Goal: Information Seeking & Learning: Learn about a topic

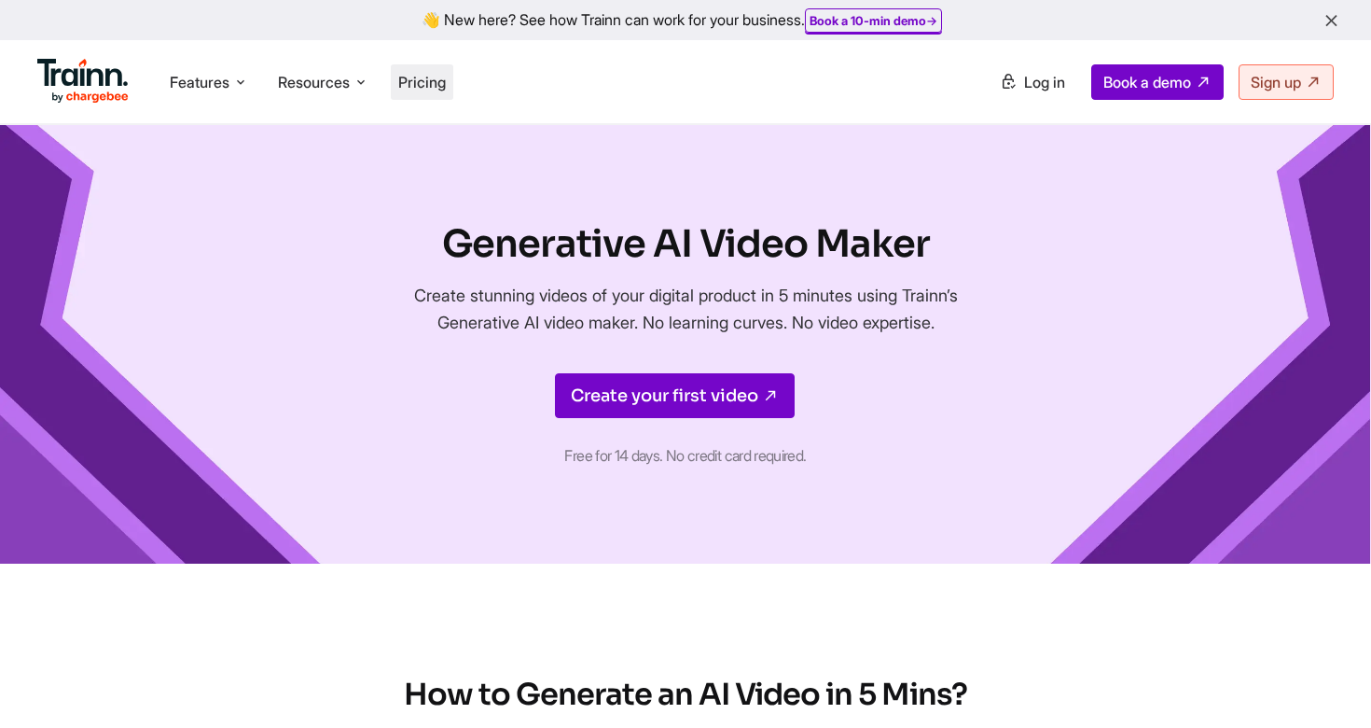
click at [441, 78] on span "Pricing" at bounding box center [422, 82] width 48 height 19
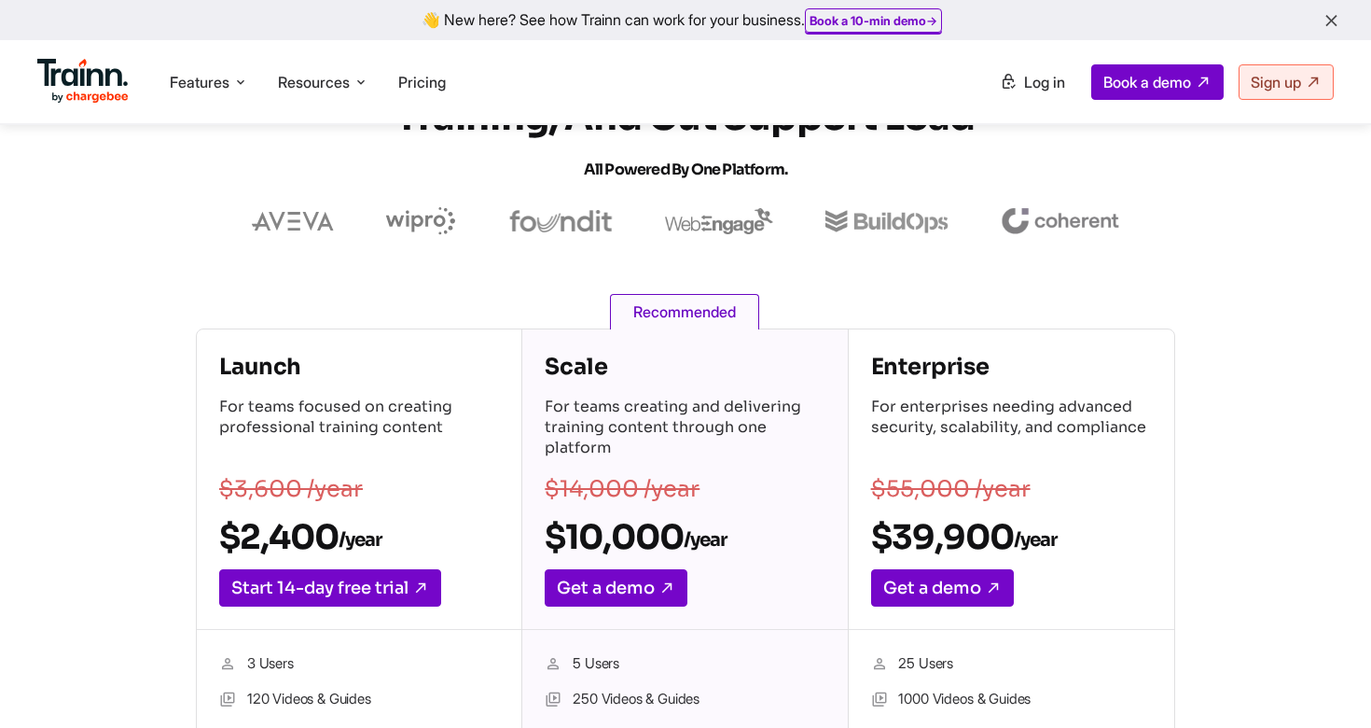
scroll to position [10, 0]
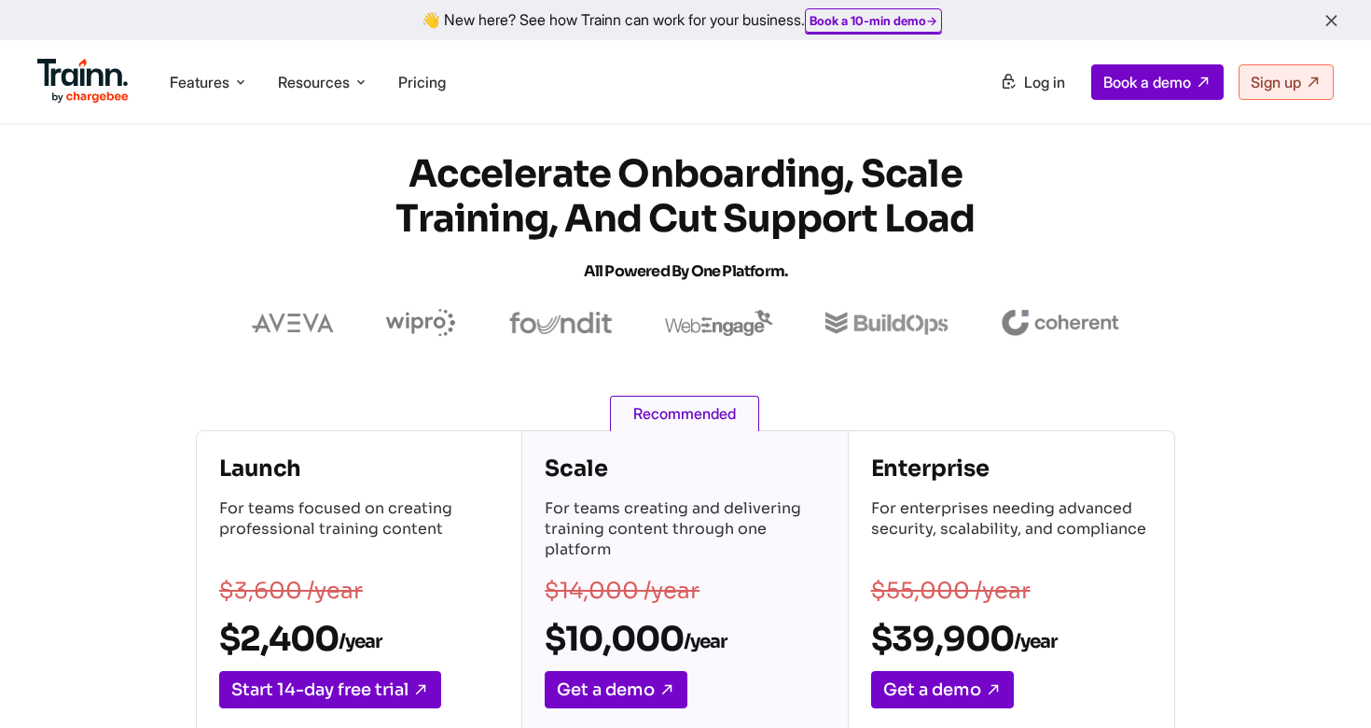
click at [98, 77] on img at bounding box center [82, 81] width 91 height 45
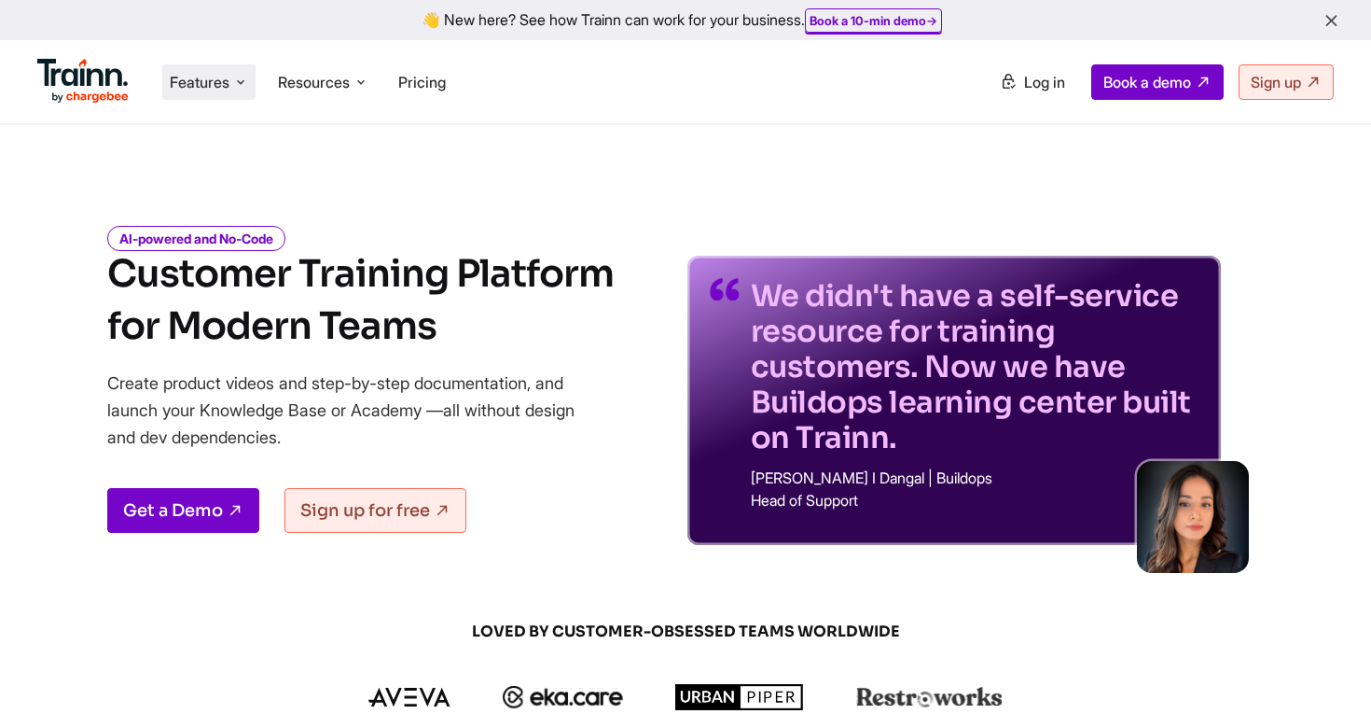
click at [226, 77] on span "Features" at bounding box center [200, 82] width 60 height 21
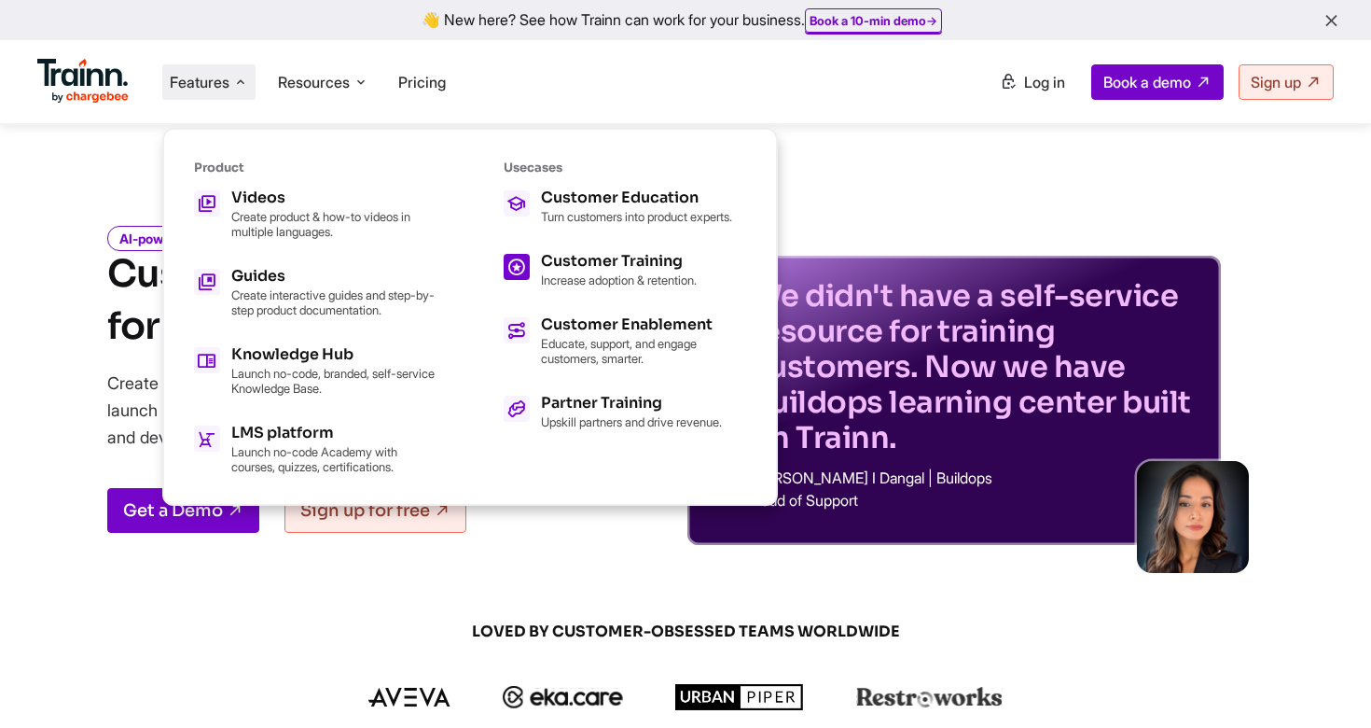
click at [578, 287] on p "Increase adoption & retention." at bounding box center [619, 279] width 156 height 15
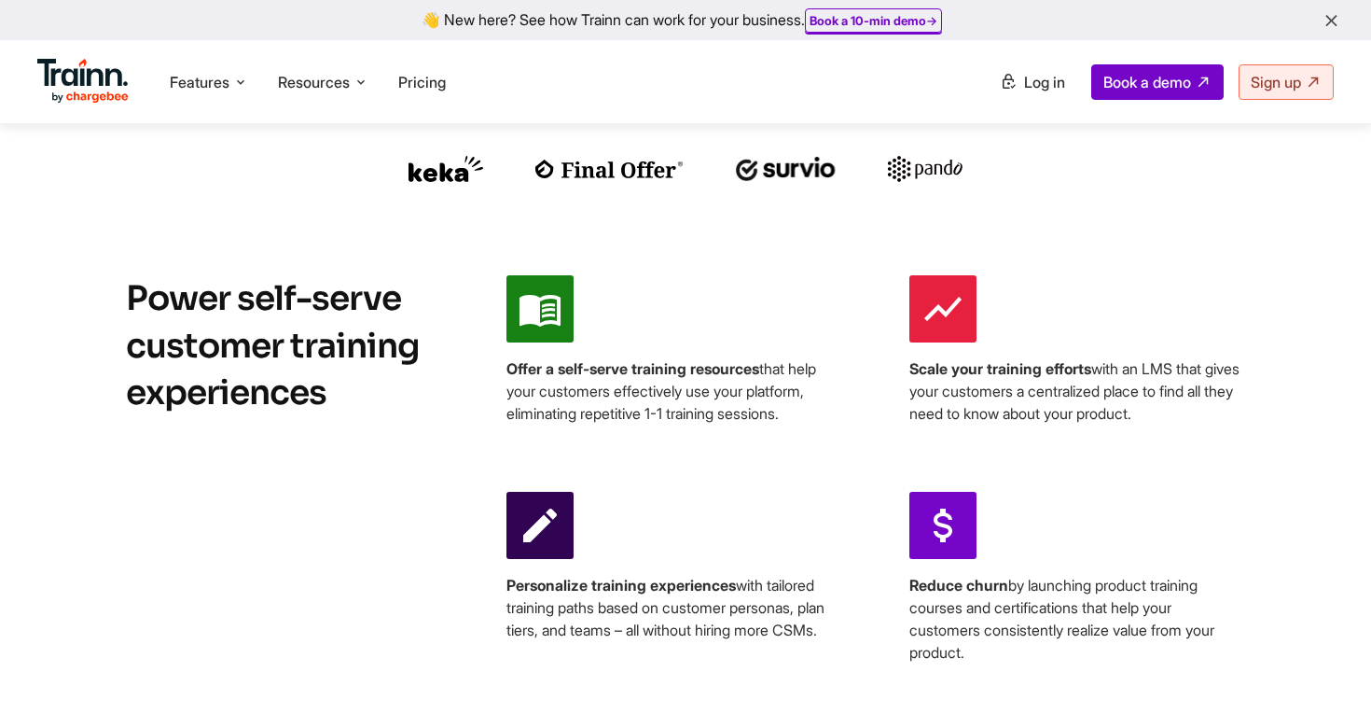
scroll to position [692, 0]
